Goal: Submit feedback/report problem

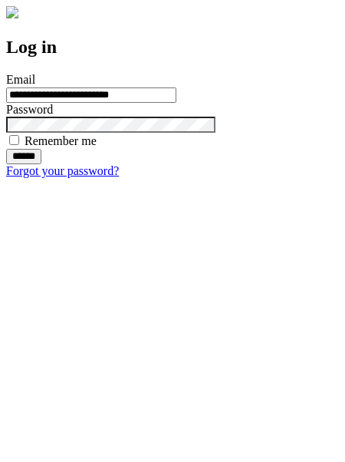
type input "**********"
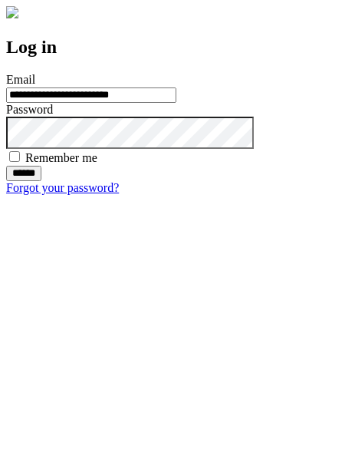
click at [41, 181] on input "******" at bounding box center [23, 173] width 35 height 15
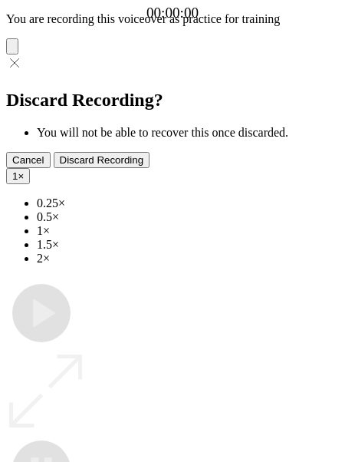
type input "**********"
